Goal: Complete application form

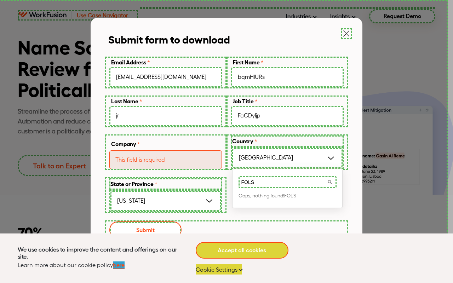
type input "FOLS"
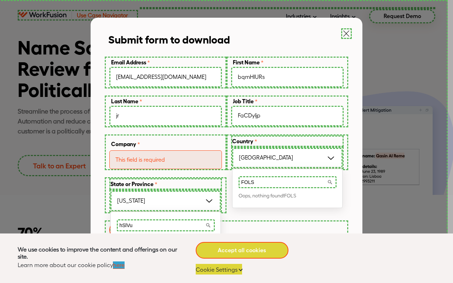
type input "hSlVuu"
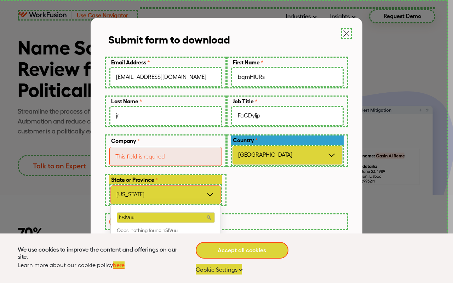
type input "hSlVuu"
click at [287, 140] on label "Country *" at bounding box center [287, 139] width 112 height 9
click at [0, 0] on select "- Please Select - [GEOGRAPHIC_DATA] [GEOGRAPHIC_DATA] [GEOGRAPHIC_DATA] [GEOGRA…" at bounding box center [0, 0] width 0 height 0
click at [165, 156] on input "Company *" at bounding box center [165, 155] width 112 height 21
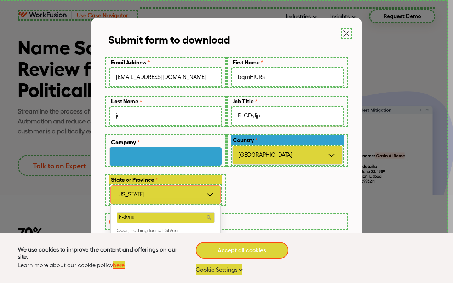
click at [287, 116] on input "FaCDyljp" at bounding box center [287, 116] width 112 height 21
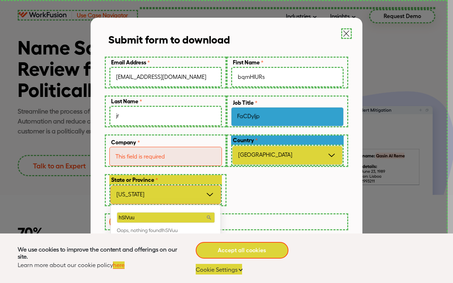
click at [165, 115] on input "jr" at bounding box center [165, 116] width 112 height 21
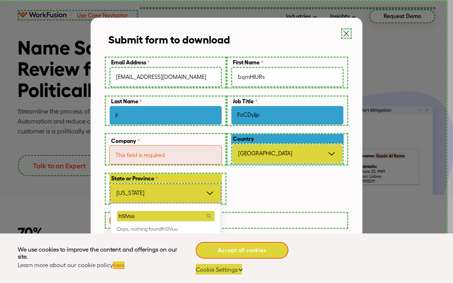
click at [287, 77] on input "bqmHlURs" at bounding box center [287, 77] width 112 height 21
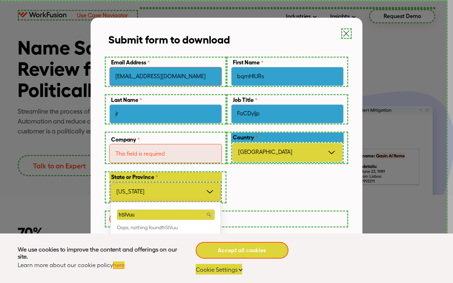
click at [165, 76] on input "[EMAIL_ADDRESS][DOMAIN_NAME]" at bounding box center [165, 76] width 112 height 19
